Goal: Task Accomplishment & Management: Use online tool/utility

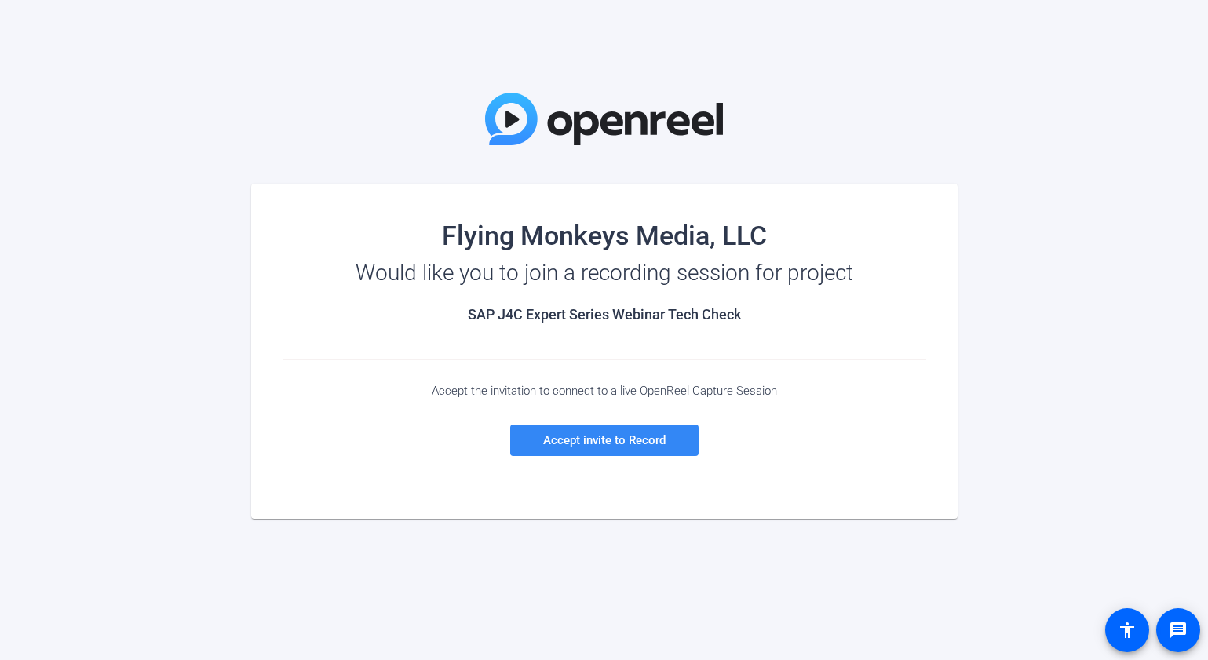
click at [638, 450] on span at bounding box center [604, 440] width 188 height 38
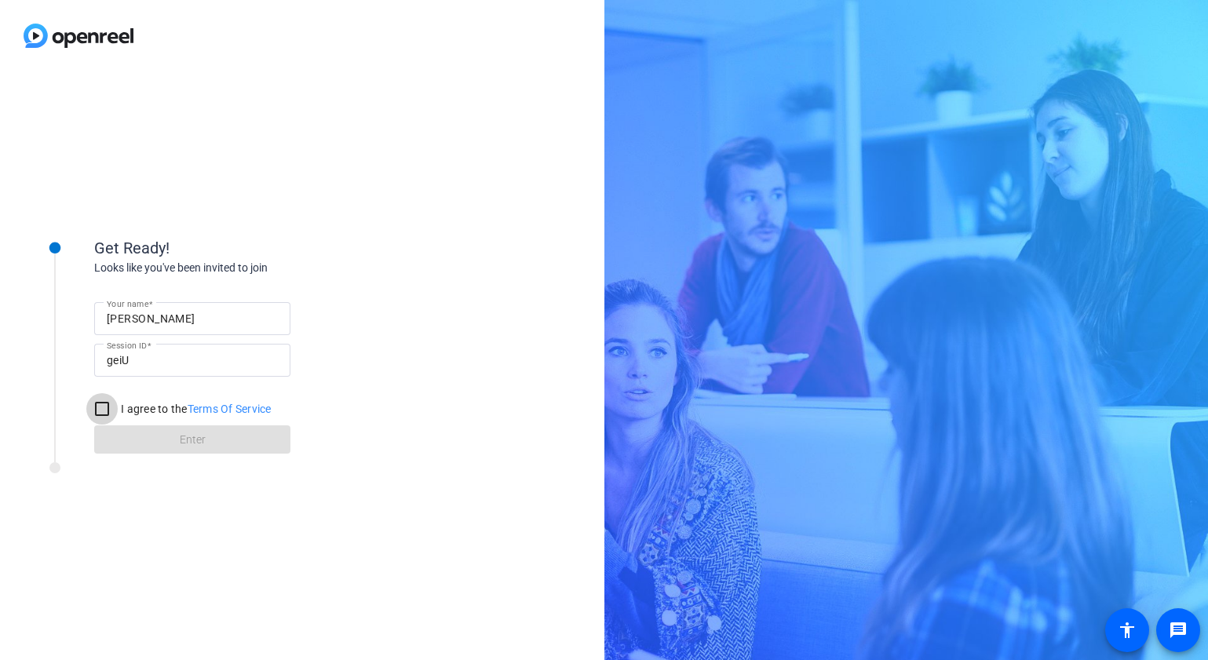
click at [105, 414] on input "I agree to the Terms Of Service" at bounding box center [101, 408] width 31 height 31
checkbox input "true"
click at [154, 430] on span at bounding box center [192, 440] width 196 height 38
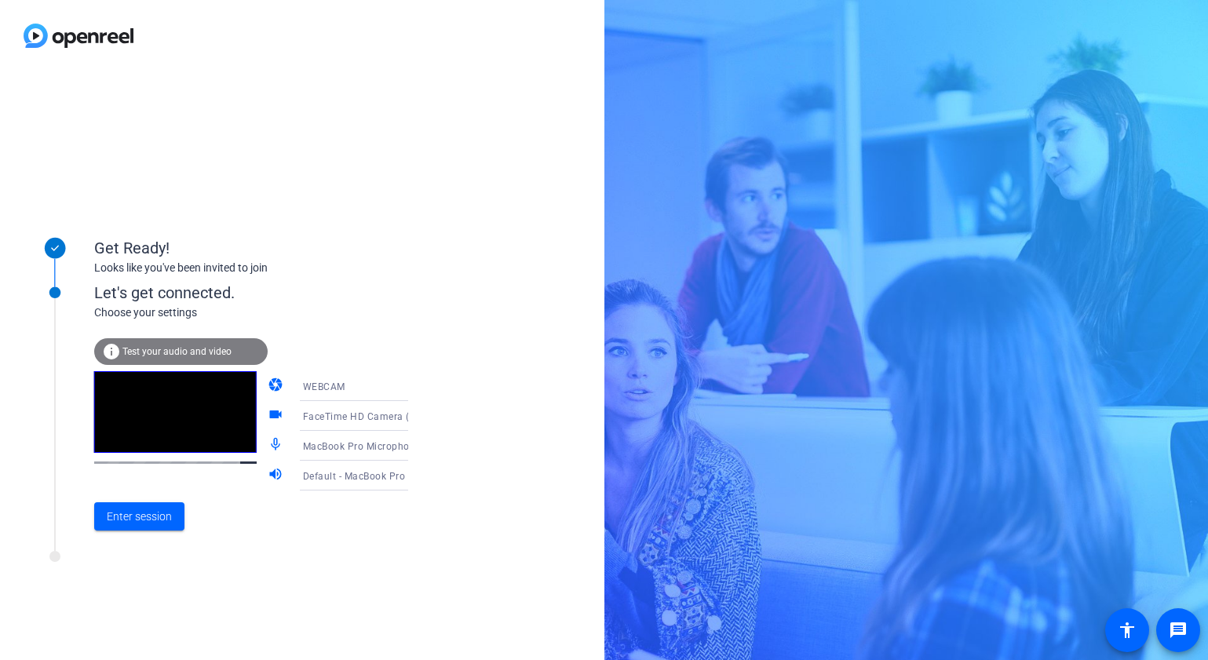
click at [420, 387] on icon at bounding box center [424, 387] width 8 height 4
click at [353, 442] on mat-option "DESKTOP" at bounding box center [341, 447] width 134 height 31
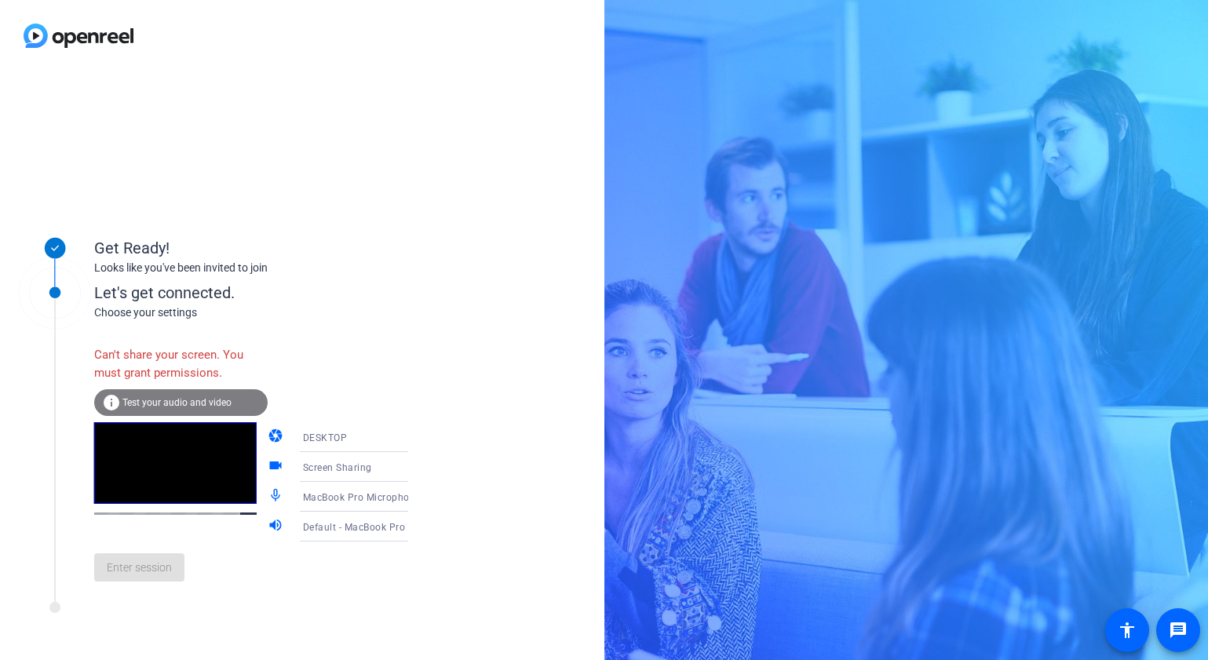
click at [414, 442] on icon at bounding box center [423, 437] width 19 height 19
click at [319, 469] on span "WEBCAM" at bounding box center [301, 467] width 42 height 19
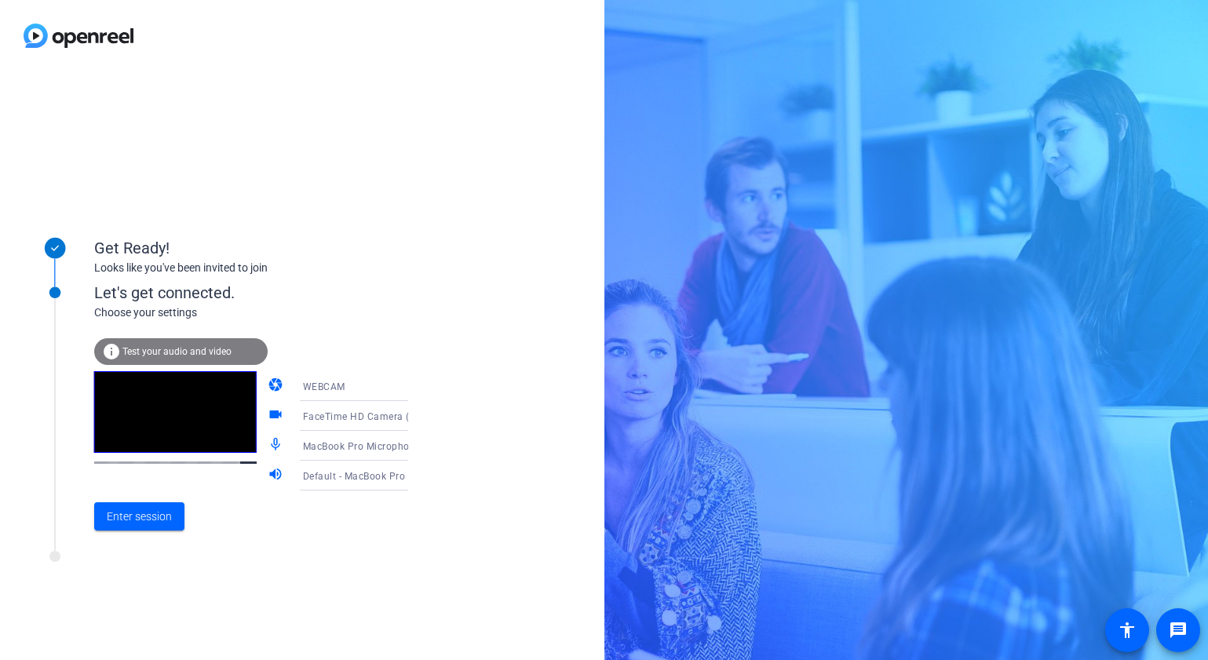
click at [414, 418] on icon at bounding box center [423, 415] width 19 height 19
click at [388, 415] on div at bounding box center [604, 330] width 1208 height 660
click at [161, 512] on span "Enter session" at bounding box center [139, 516] width 65 height 16
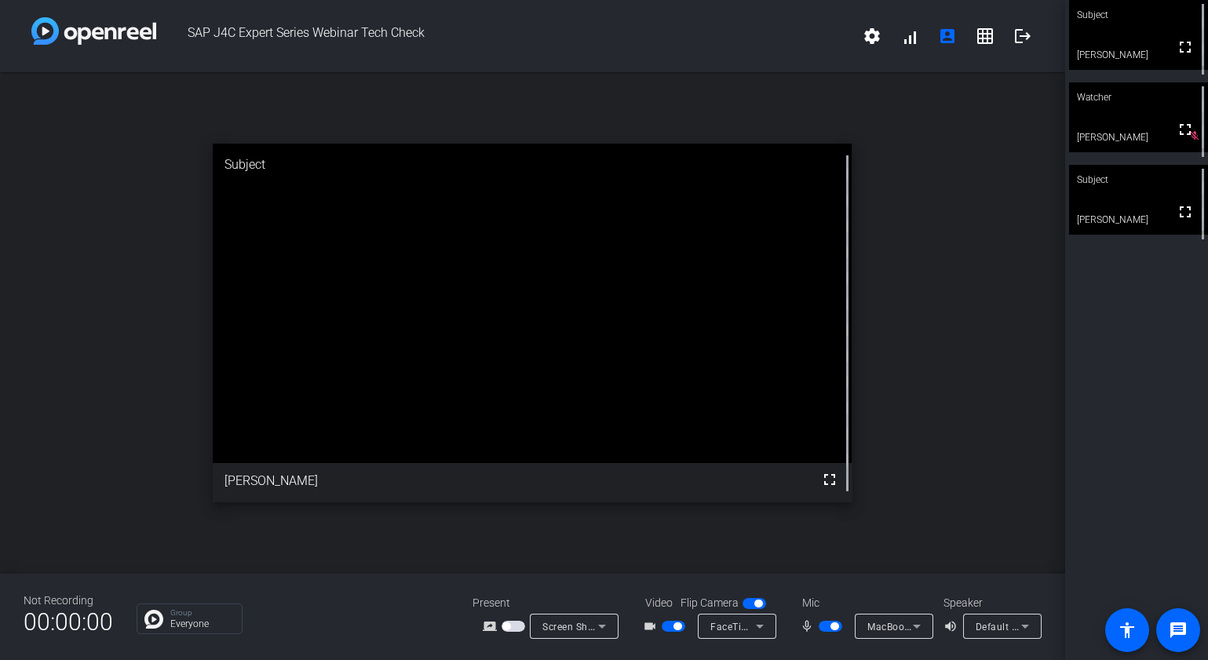
click at [671, 626] on span "button" at bounding box center [674, 626] width 24 height 11
